Goal: Task Accomplishment & Management: Complete application form

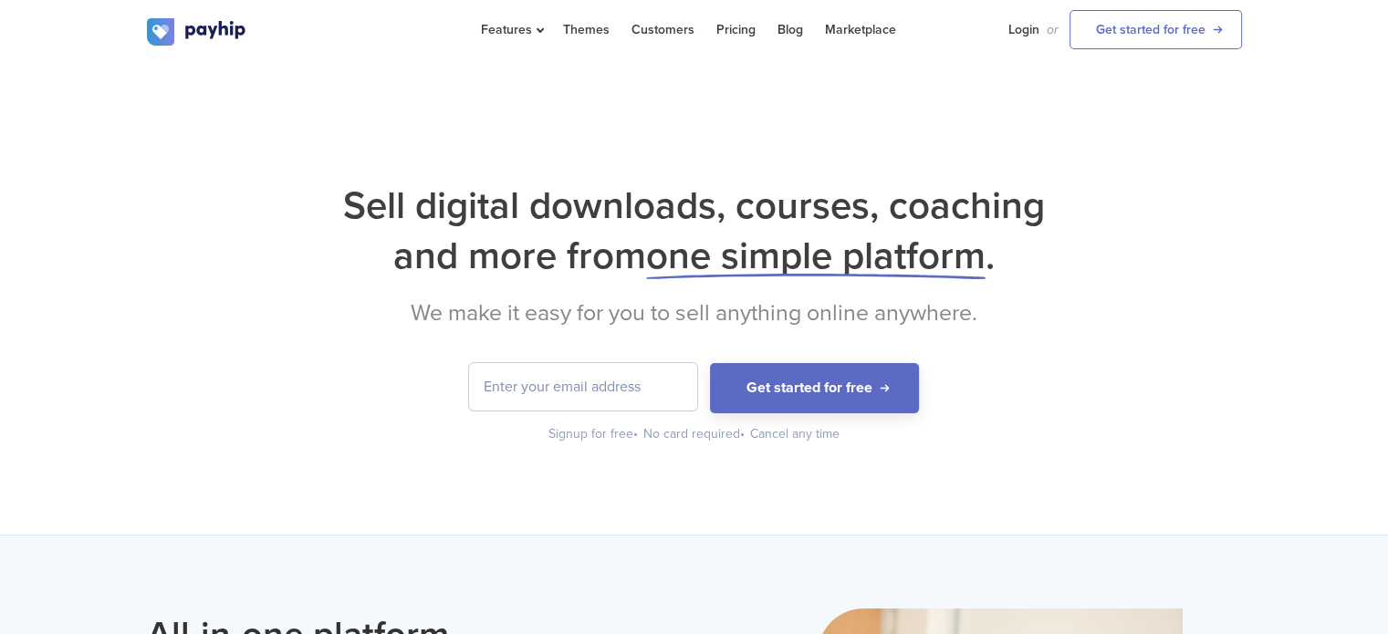
click at [665, 396] on input "email" at bounding box center [583, 386] width 228 height 47
click at [1222, 236] on h1 "Sell digital downloads, courses, coaching and more from one simple platform ." at bounding box center [694, 231] width 1095 height 100
click at [1015, 29] on link "Login" at bounding box center [1023, 29] width 31 height 59
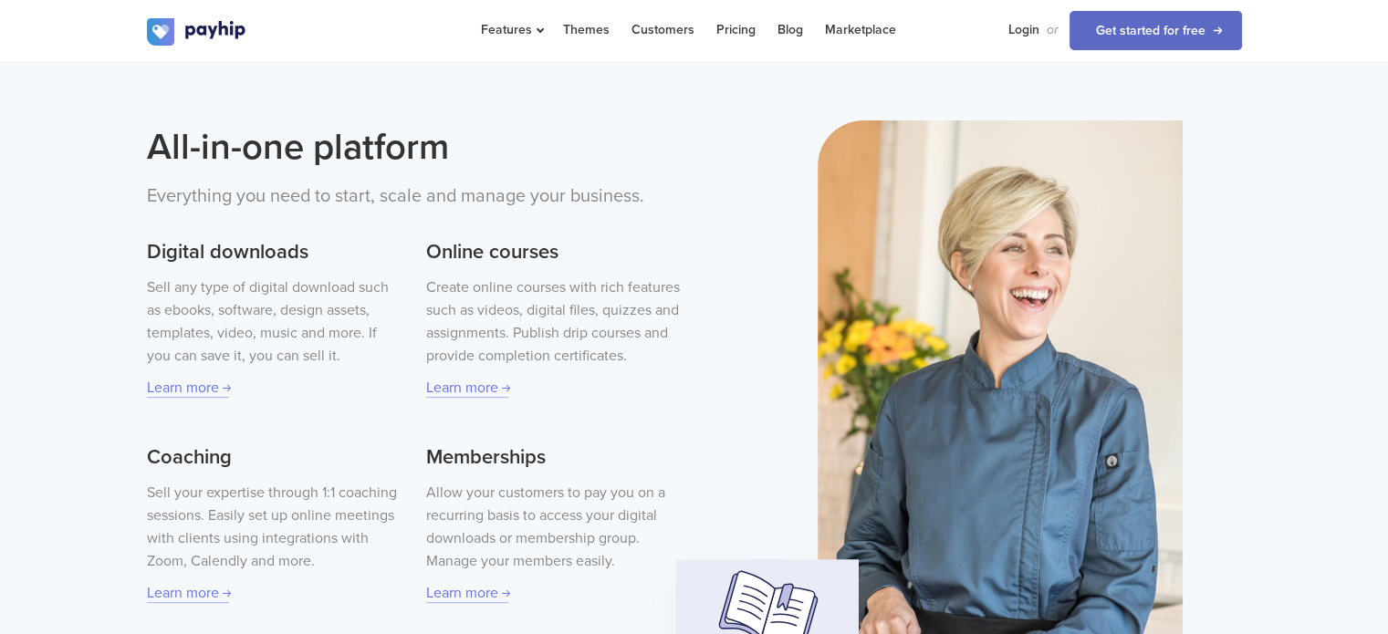
scroll to position [493, 0]
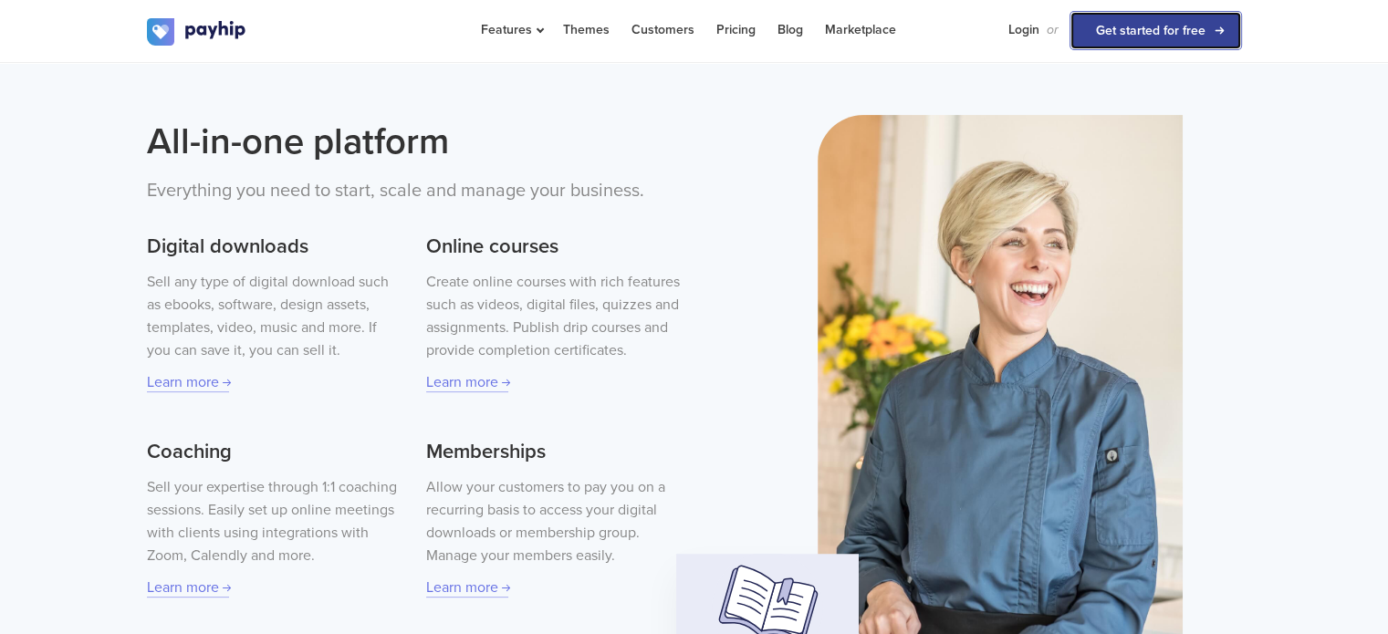
click at [1122, 33] on link "Get started for free" at bounding box center [1156, 30] width 172 height 39
